Goal: Task Accomplishment & Management: Manage account settings

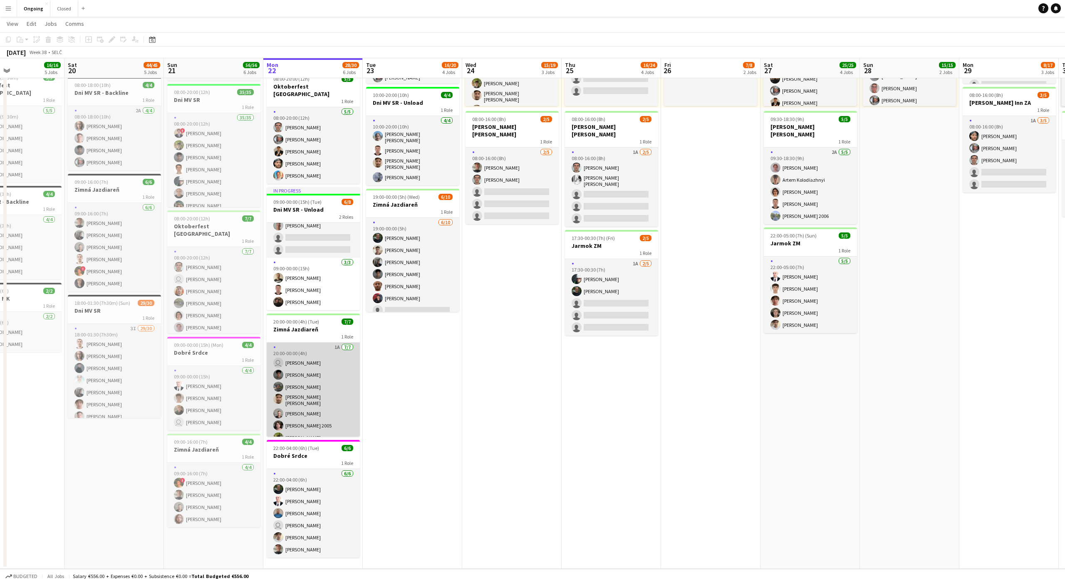
scroll to position [7, 0]
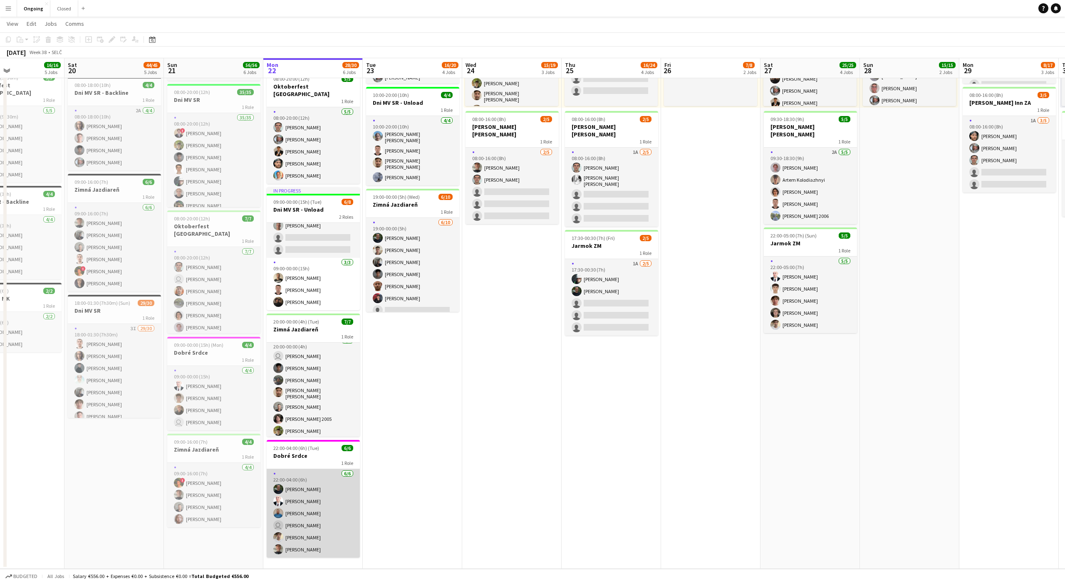
click at [307, 530] on app-card-role "[DATE] 22:00-04:00 (6h) [PERSON_NAME] [PERSON_NAME] [PERSON_NAME] user [PERSON_…" at bounding box center [313, 513] width 93 height 89
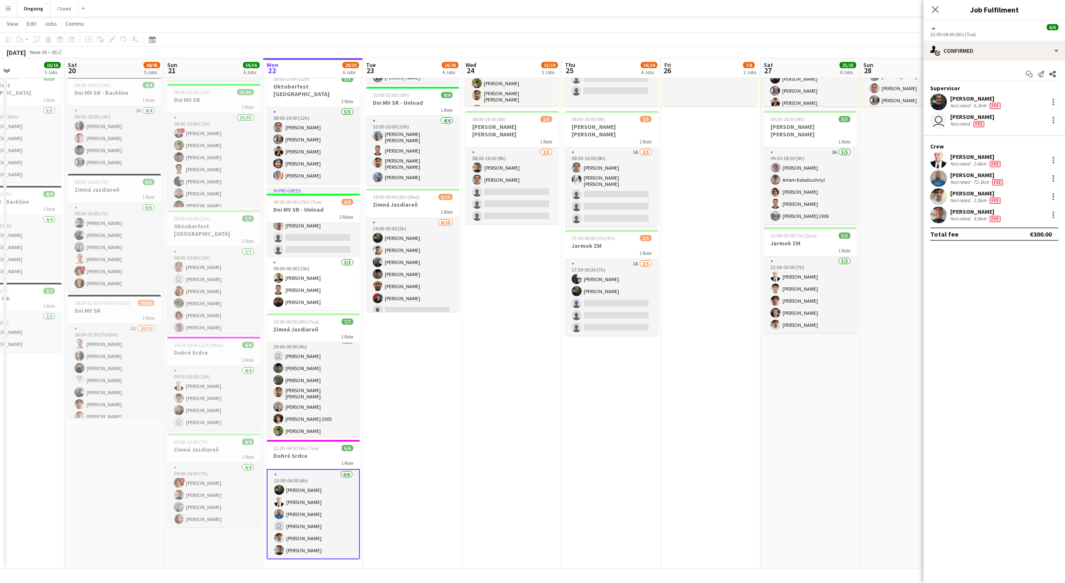
click at [308, 525] on app-card-role "[DATE] 22:00-04:00 (6h) [PERSON_NAME] [PERSON_NAME] [PERSON_NAME] user [PERSON_…" at bounding box center [313, 514] width 93 height 90
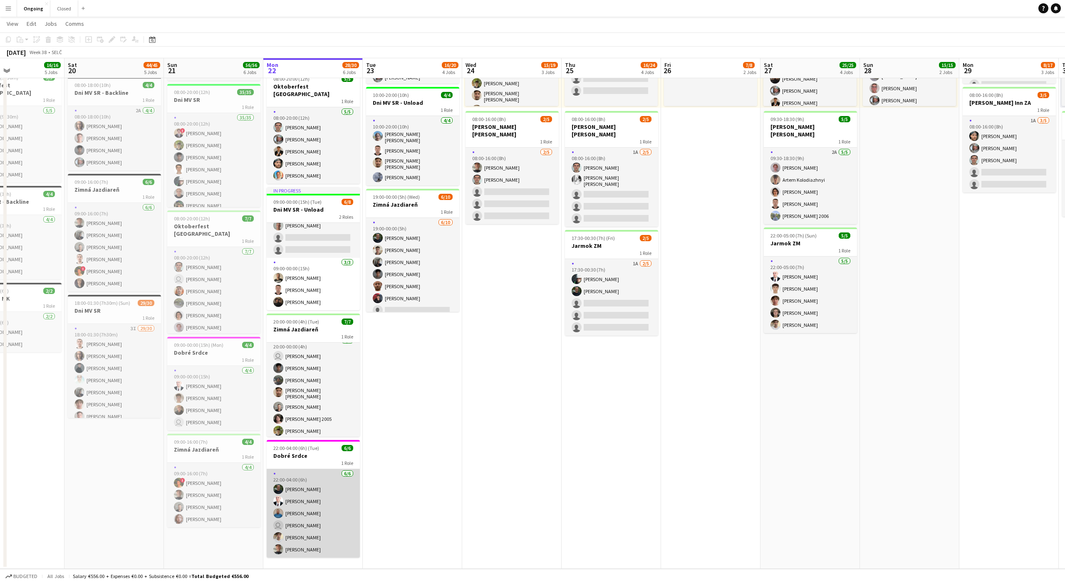
click at [315, 491] on app-card-role "[DATE] 22:00-04:00 (6h) [PERSON_NAME] [PERSON_NAME] [PERSON_NAME] user [PERSON_…" at bounding box center [313, 513] width 93 height 89
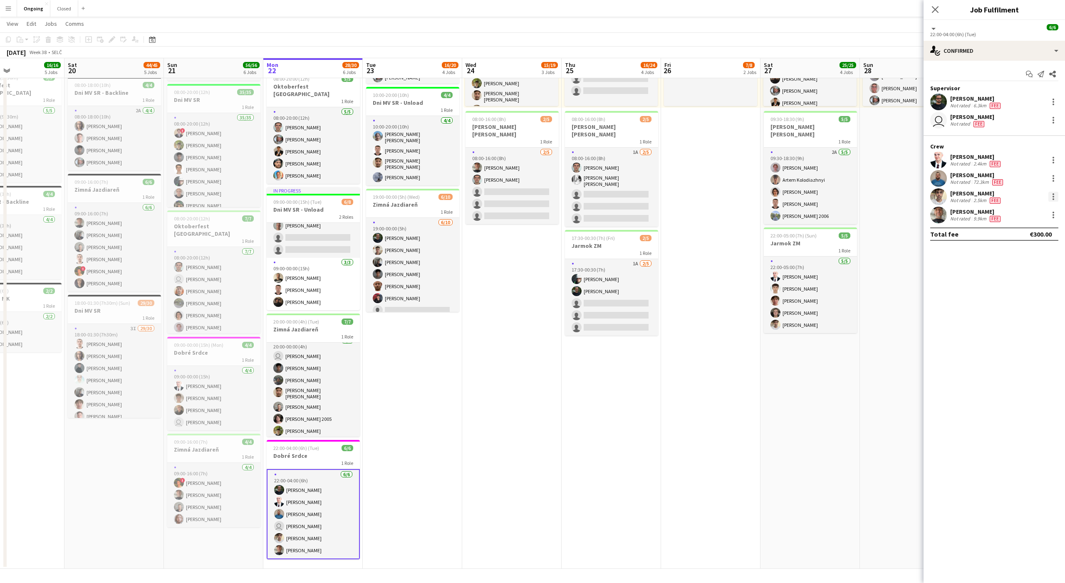
click at [1054, 196] on div at bounding box center [1054, 197] width 2 height 2
click at [1022, 288] on span "Remove" at bounding box center [1012, 291] width 25 height 7
click at [722, 337] on app-date-cell "08:00-20:00 (12h) 7/8 1 Role [DATE] 08:00-20:00 (12h) [PERSON_NAME] [PERSON_NAM…" at bounding box center [710, 253] width 99 height 634
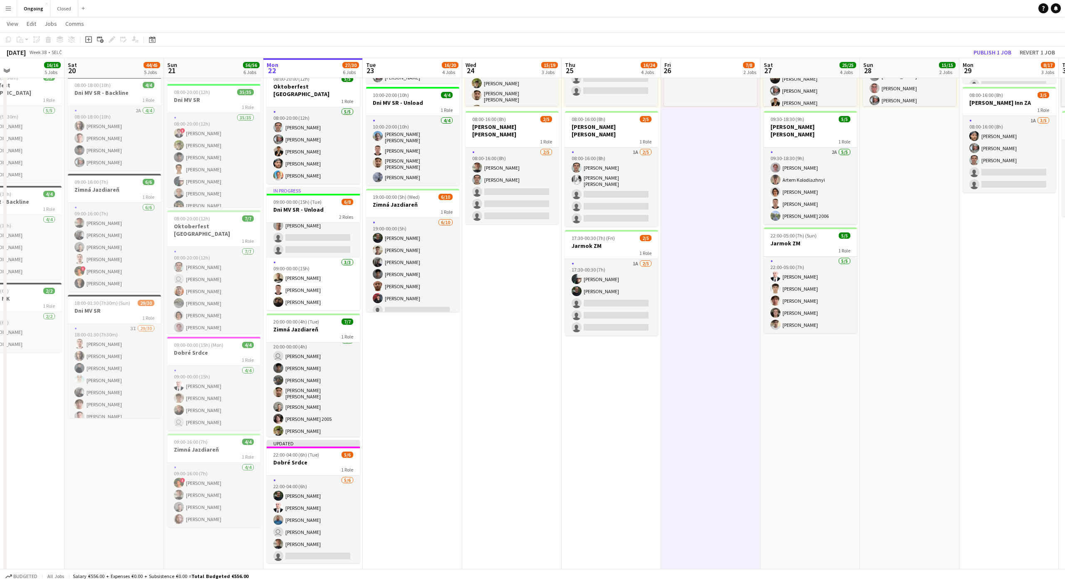
click at [723, 189] on app-date-cell "08:00-20:00 (12h) 7/8 1 Role [DATE] 08:00-20:00 (12h) [PERSON_NAME] [PERSON_NAM…" at bounding box center [710, 255] width 99 height 638
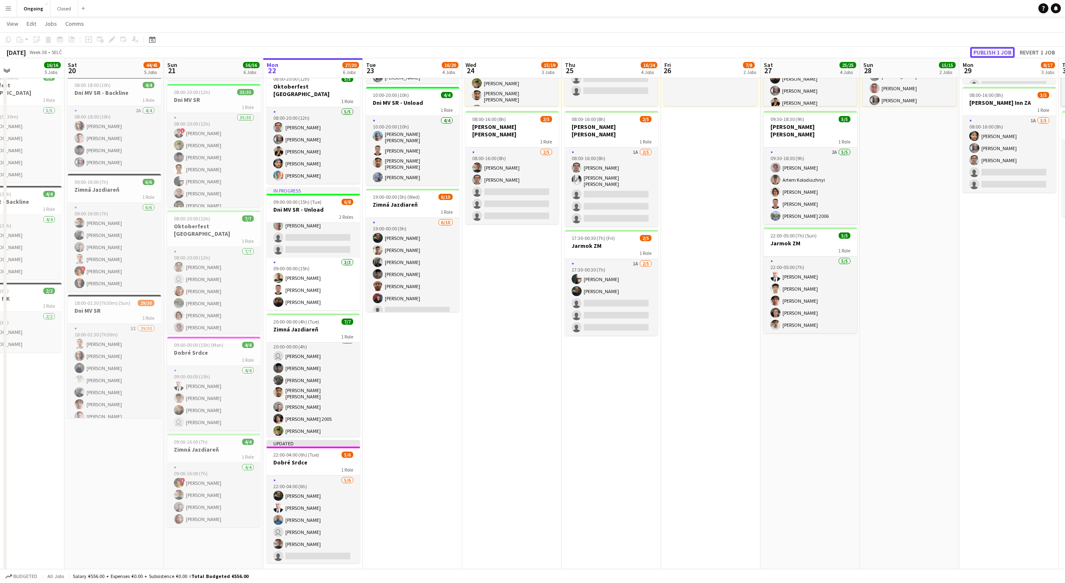
click at [1003, 49] on button "Publish 1 job" at bounding box center [992, 52] width 45 height 11
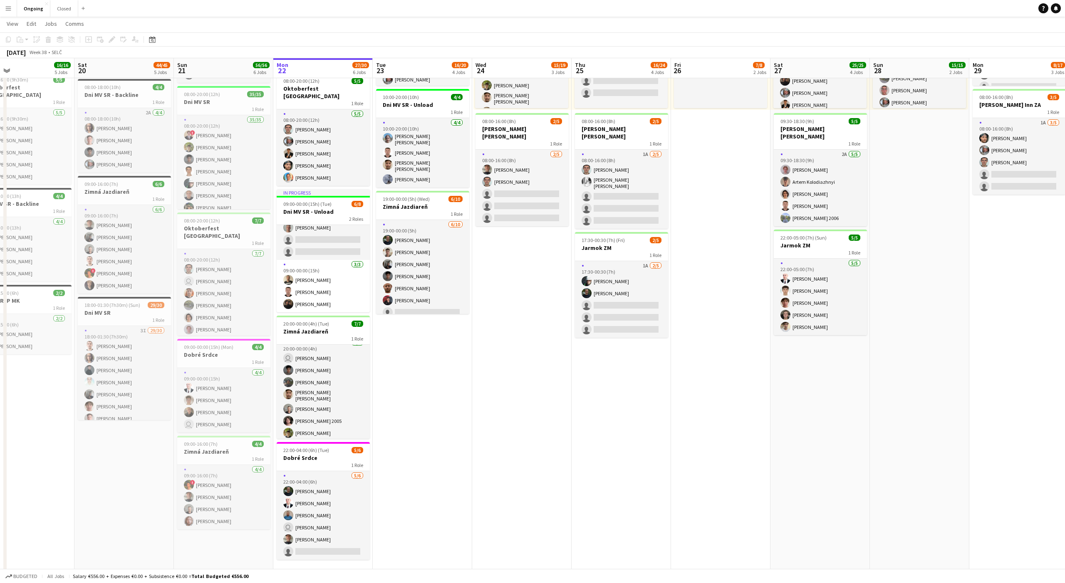
click at [409, 390] on app-date-cell "08:00-20:00 (12h) 6/6 Oktoberfest [GEOGRAPHIC_DATA] 1 Role [DATE] 08:00-20:00 (…" at bounding box center [422, 257] width 99 height 638
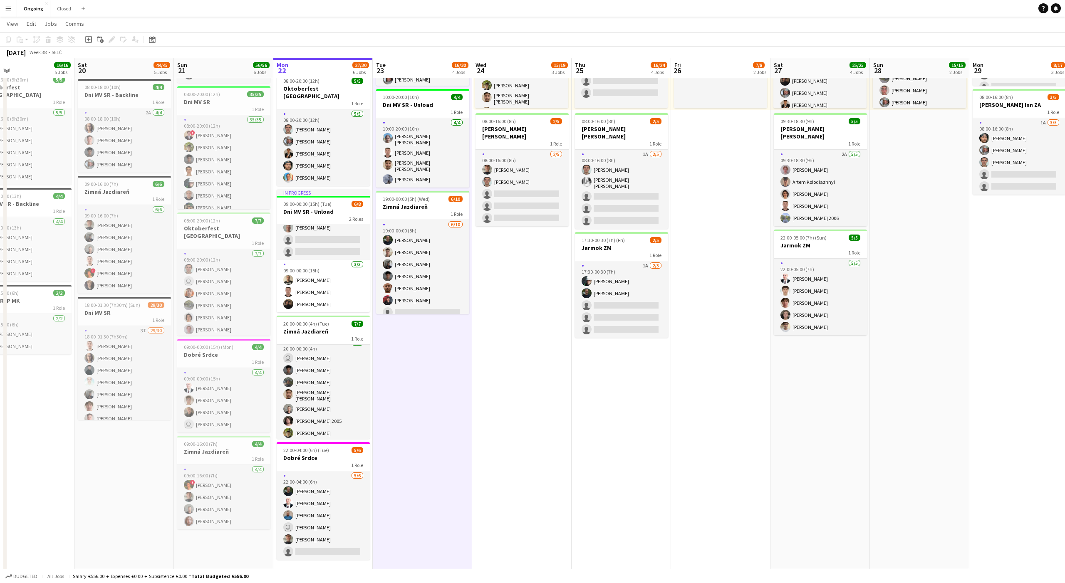
click at [427, 388] on app-date-cell "08:00-20:00 (12h) 6/6 Oktoberfest [GEOGRAPHIC_DATA] 1 Role [DATE] 08:00-20:00 (…" at bounding box center [422, 257] width 99 height 638
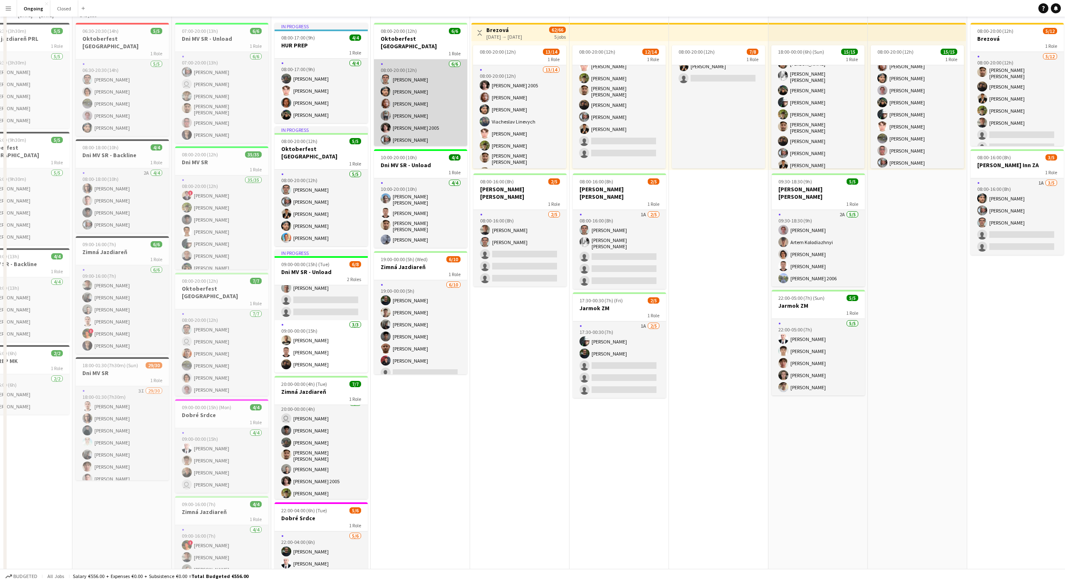
scroll to position [162, 0]
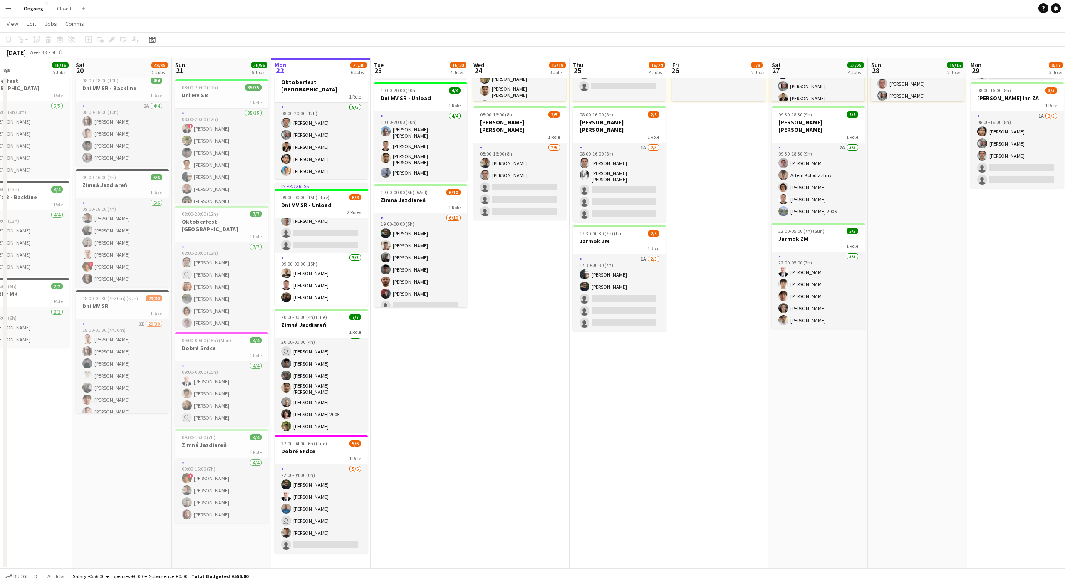
click at [421, 364] on app-date-cell "08:00-20:00 (12h) 6/6 Oktoberfest [GEOGRAPHIC_DATA] 1 Role [DATE] 08:00-20:00 (…" at bounding box center [420, 250] width 99 height 638
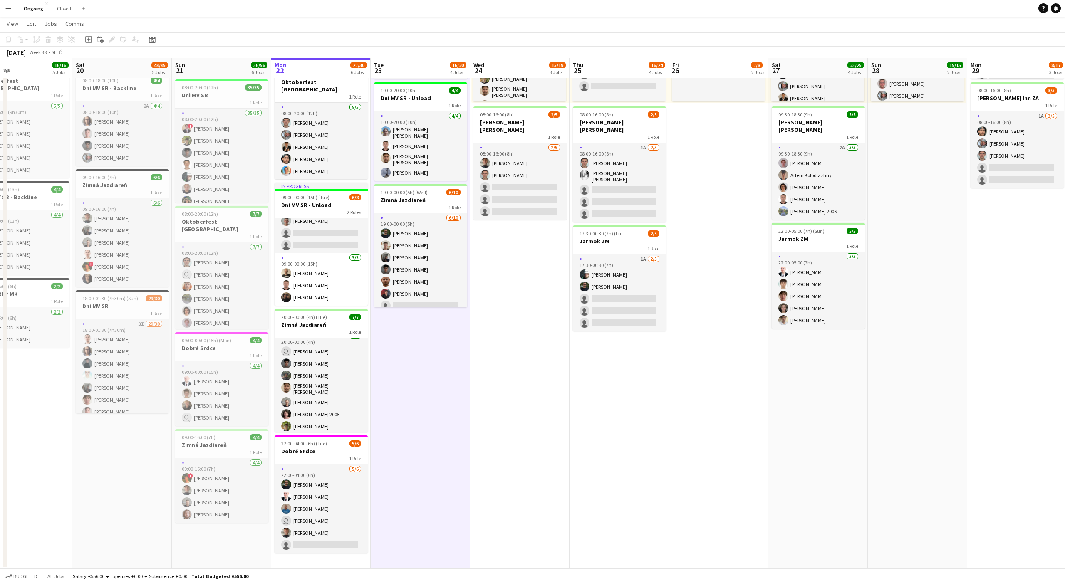
click at [421, 357] on app-date-cell "08:00-20:00 (12h) 6/6 Oktoberfest [GEOGRAPHIC_DATA] 1 Role [DATE] 08:00-20:00 (…" at bounding box center [420, 250] width 99 height 638
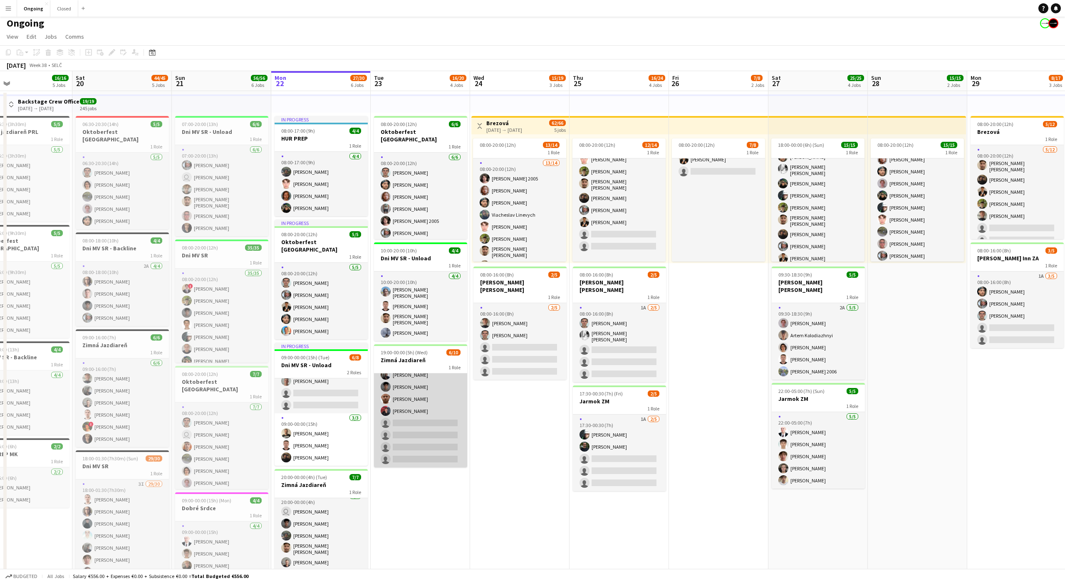
scroll to position [0, 0]
click at [418, 530] on app-date-cell "08:00-20:00 (12h) 6/6 Oktoberfest [GEOGRAPHIC_DATA] 1 Role [DATE] 08:00-20:00 (…" at bounding box center [420, 410] width 99 height 638
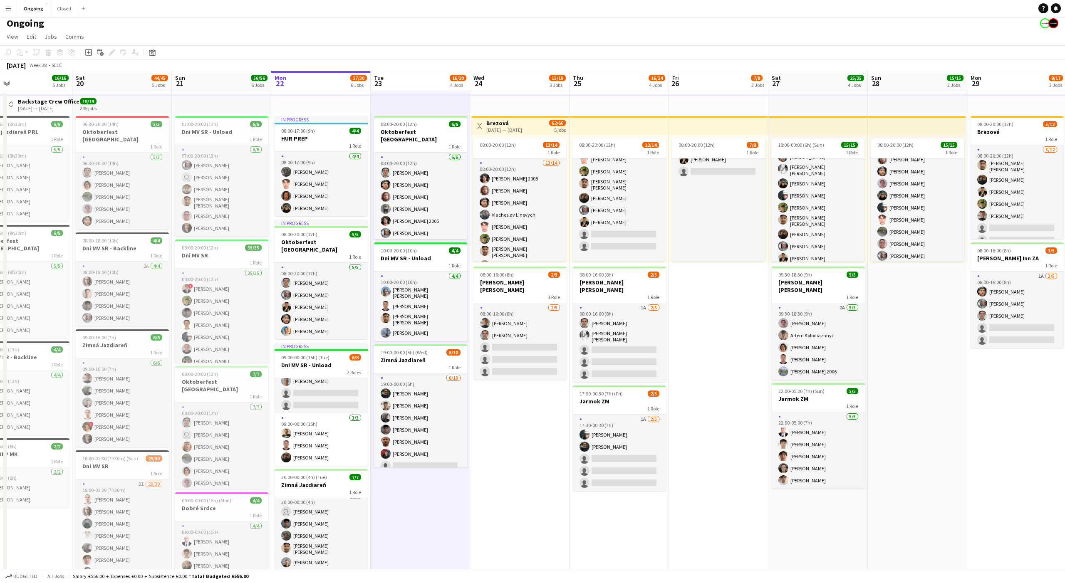
click at [419, 501] on app-date-cell "08:00-20:00 (12h) 6/6 Oktoberfest [GEOGRAPHIC_DATA] 1 Role [DATE] 08:00-20:00 (…" at bounding box center [420, 410] width 99 height 638
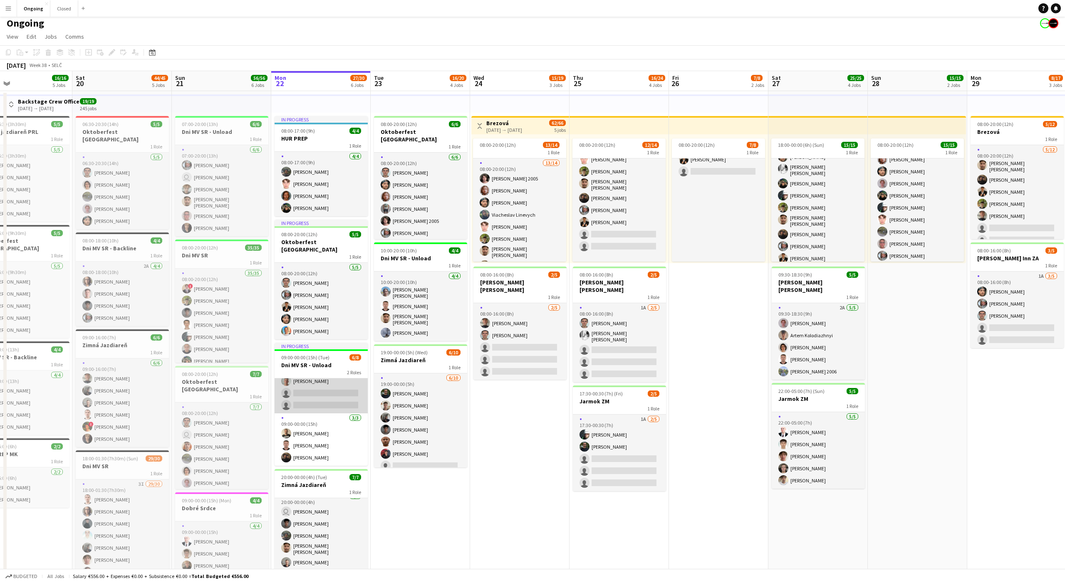
click at [336, 394] on app-card-role "[DATE] 09:00-20:00 (11h) [PERSON_NAME] [PERSON_NAME] [PERSON_NAME] single-neutr…" at bounding box center [321, 375] width 93 height 77
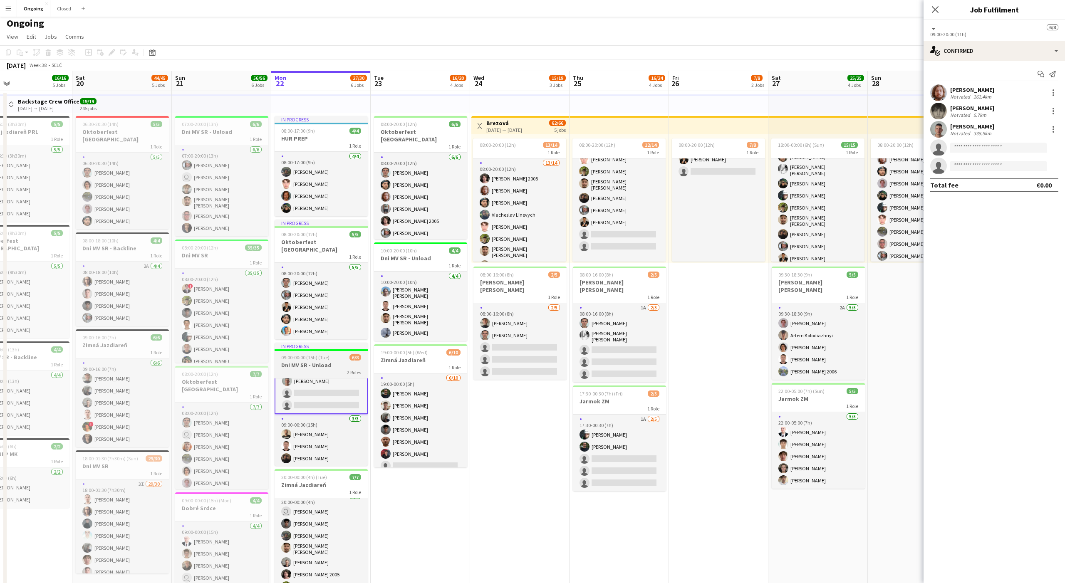
click at [326, 355] on span "09:00-00:00 (15h) (Tue)" at bounding box center [305, 358] width 48 height 6
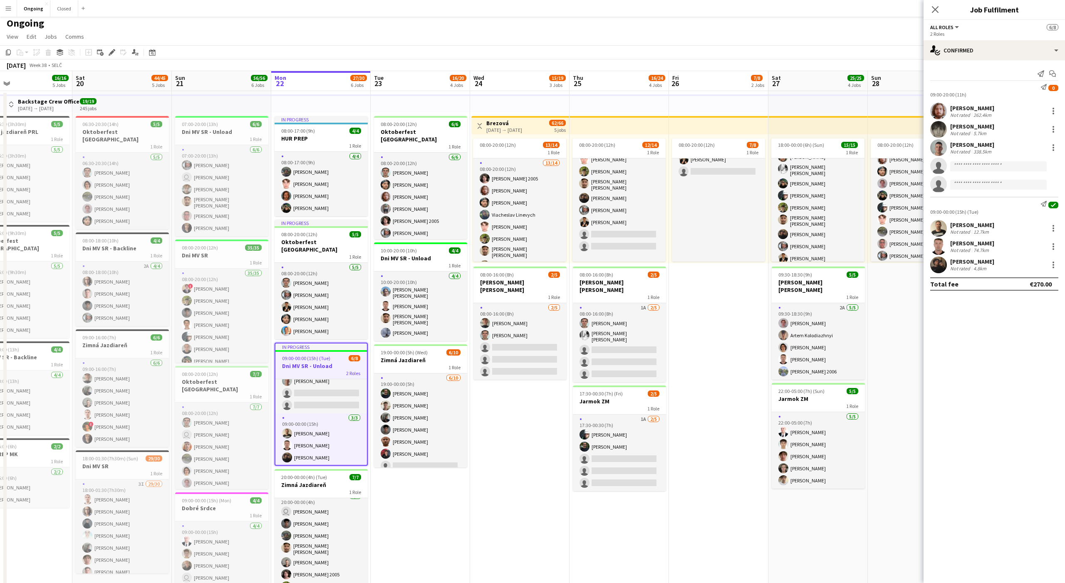
scroll to position [42, 0]
click at [109, 51] on icon "Edit" at bounding box center [112, 52] width 7 height 7
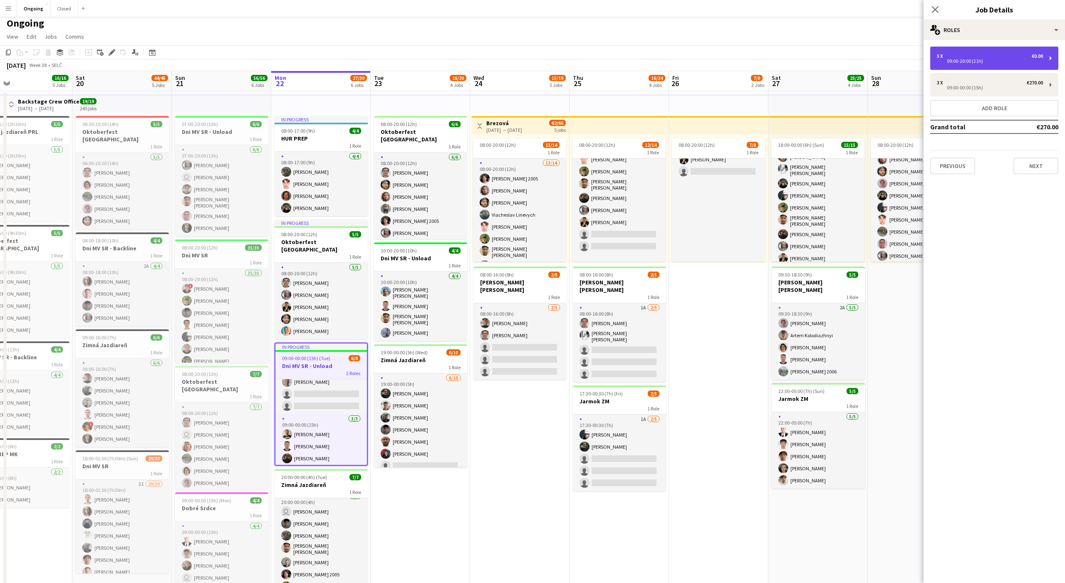
click at [992, 58] on div "5 x €0.00" at bounding box center [990, 56] width 106 height 6
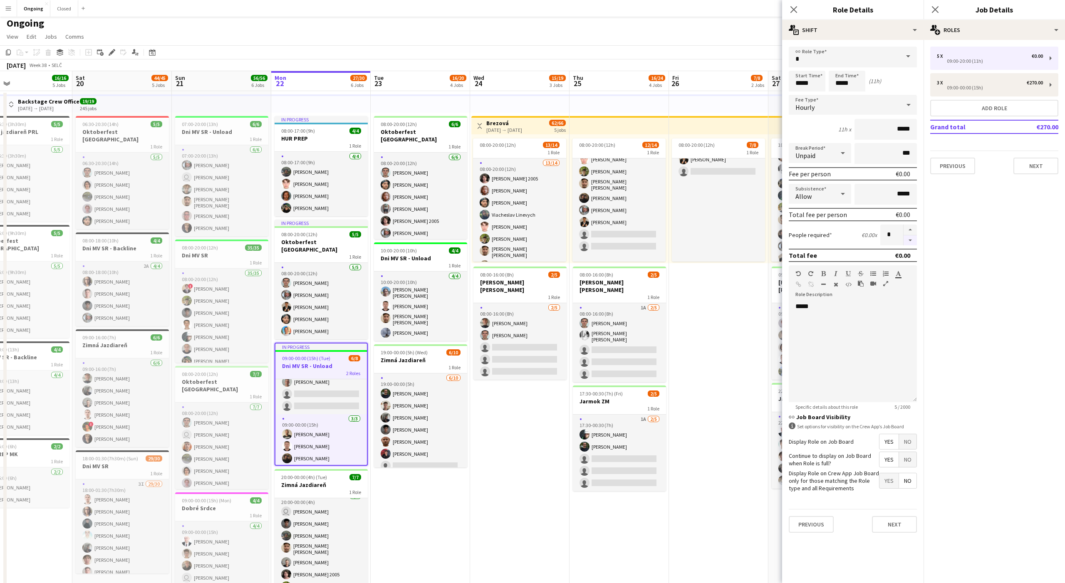
click at [911, 241] on button "button" at bounding box center [910, 241] width 13 height 10
type input "*"
click at [694, 36] on app-page-menu "View Day view expanded Day view collapsed Month view Date picker Jump to [DATE]…" at bounding box center [532, 38] width 1065 height 16
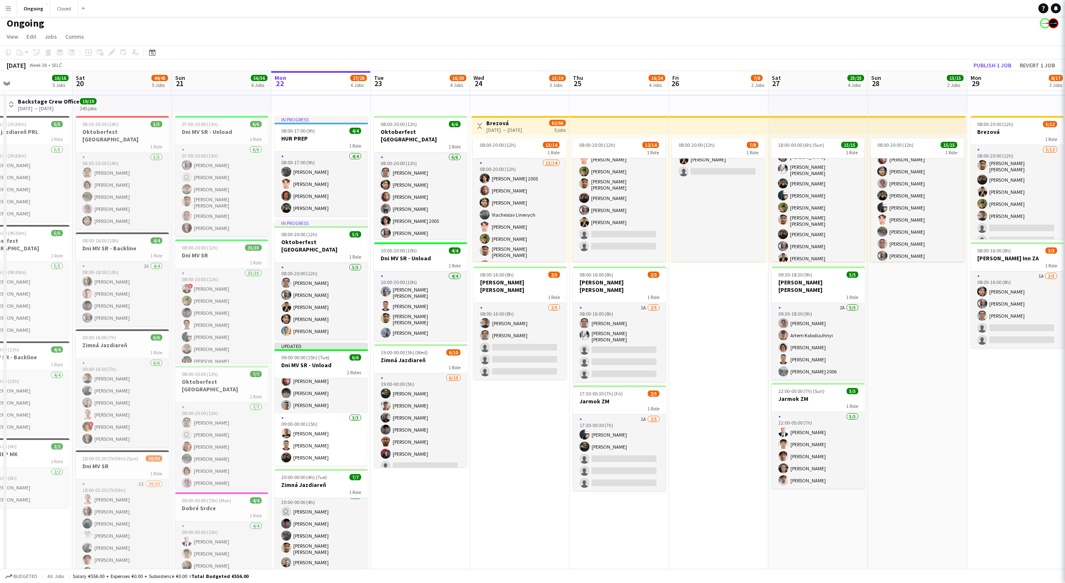
scroll to position [17, 0]
click at [988, 44] on app-page-menu "View Day view expanded Day view collapsed Month view Date picker Jump to [DATE]…" at bounding box center [532, 38] width 1065 height 16
click at [892, 390] on app-date-cell "08:00-20:00 (12h) 15/15 1 Role 15/15 08:00-20:00 (12h) user [PERSON_NAME] user …" at bounding box center [917, 408] width 99 height 634
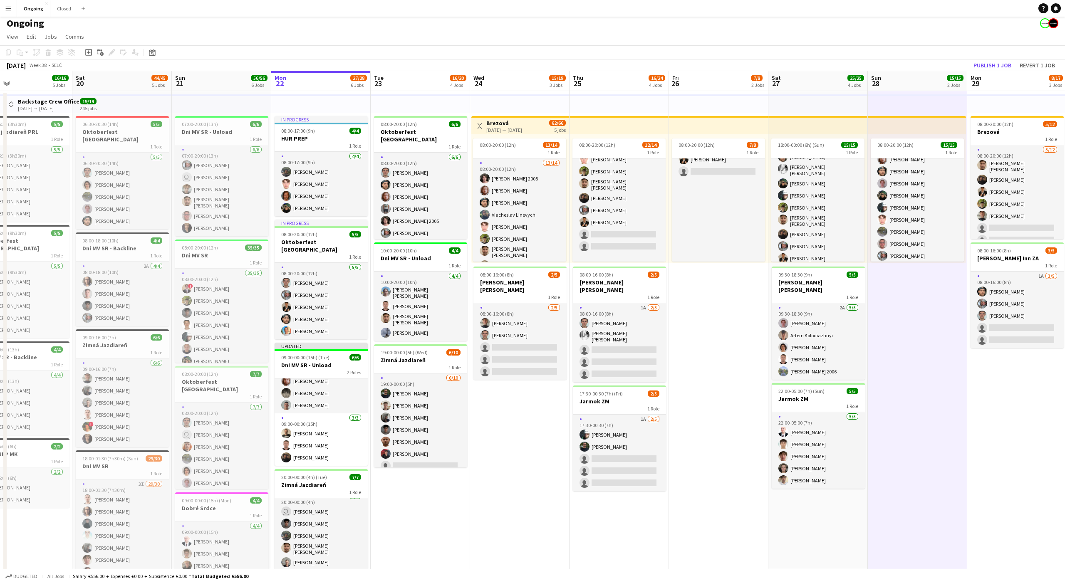
click at [700, 327] on app-date-cell "08:00-20:00 (12h) 7/8 1 Role [DATE] 08:00-20:00 (12h) [PERSON_NAME] [PERSON_NAM…" at bounding box center [718, 408] width 99 height 634
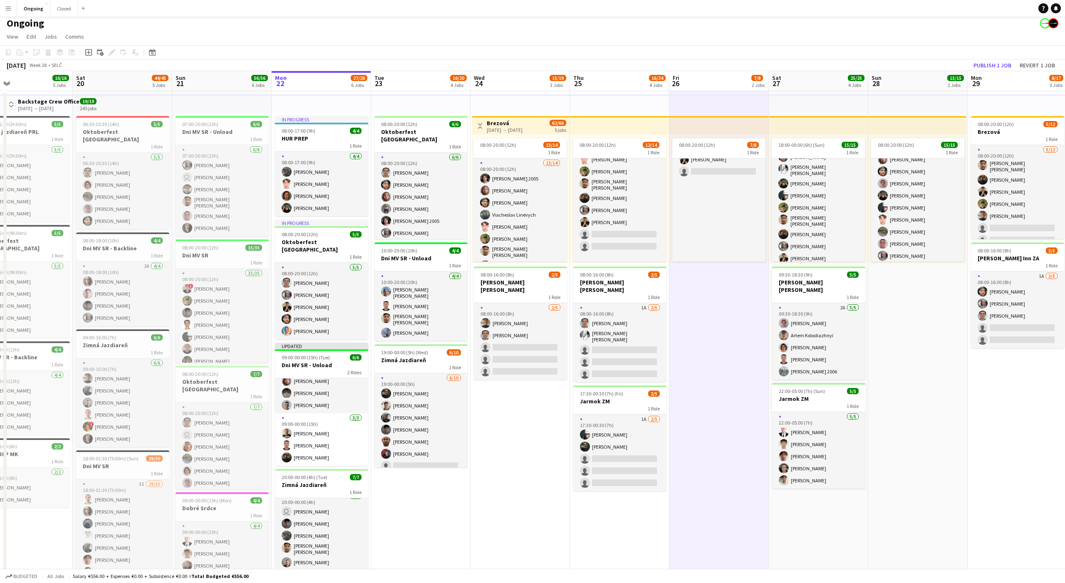
click at [970, 42] on app-page-menu "View Day view expanded Day view collapsed Month view Date picker Jump to [DATE]…" at bounding box center [532, 38] width 1065 height 16
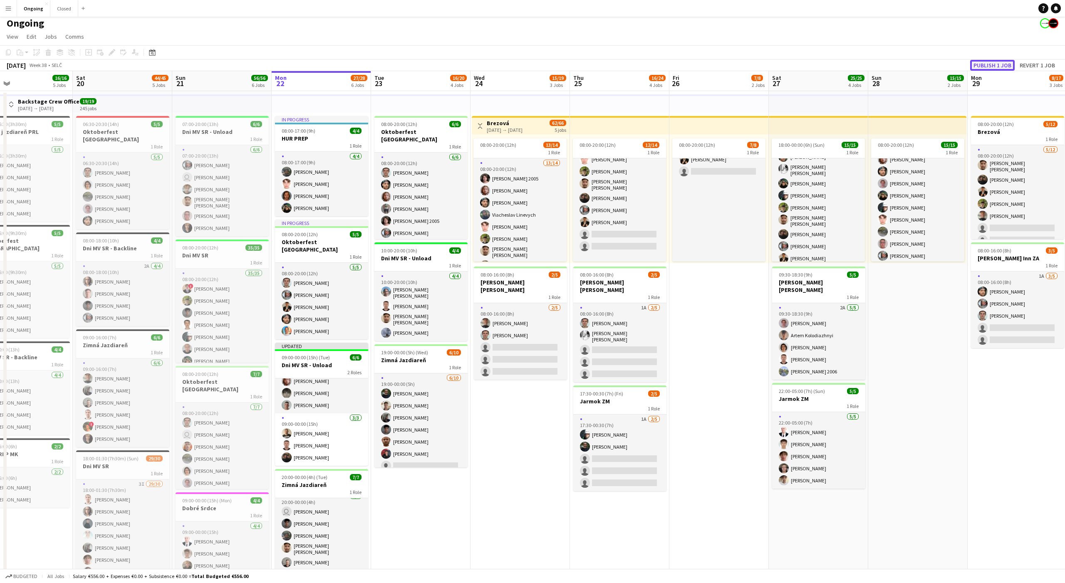
click at [1005, 62] on button "Publish 1 job" at bounding box center [992, 65] width 45 height 11
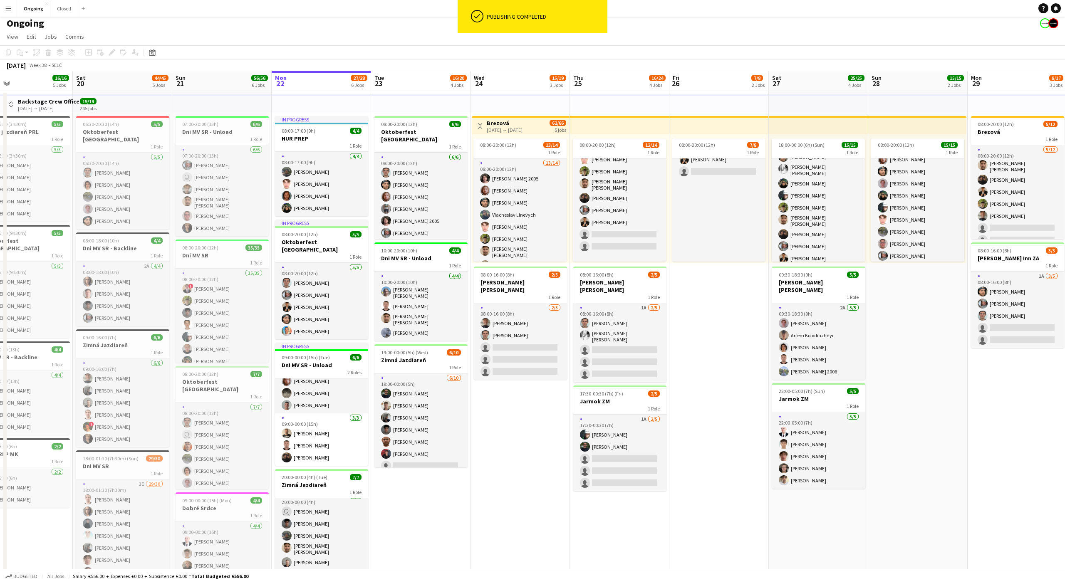
click at [514, 420] on app-date-cell "Toggle View Brezová [DATE] → [DATE] 62/66 5 jobs 08:00-20:00 (12h) 13/14 1 Role…" at bounding box center [520, 408] width 99 height 634
